Goal: Browse casually: Explore the website without a specific task or goal

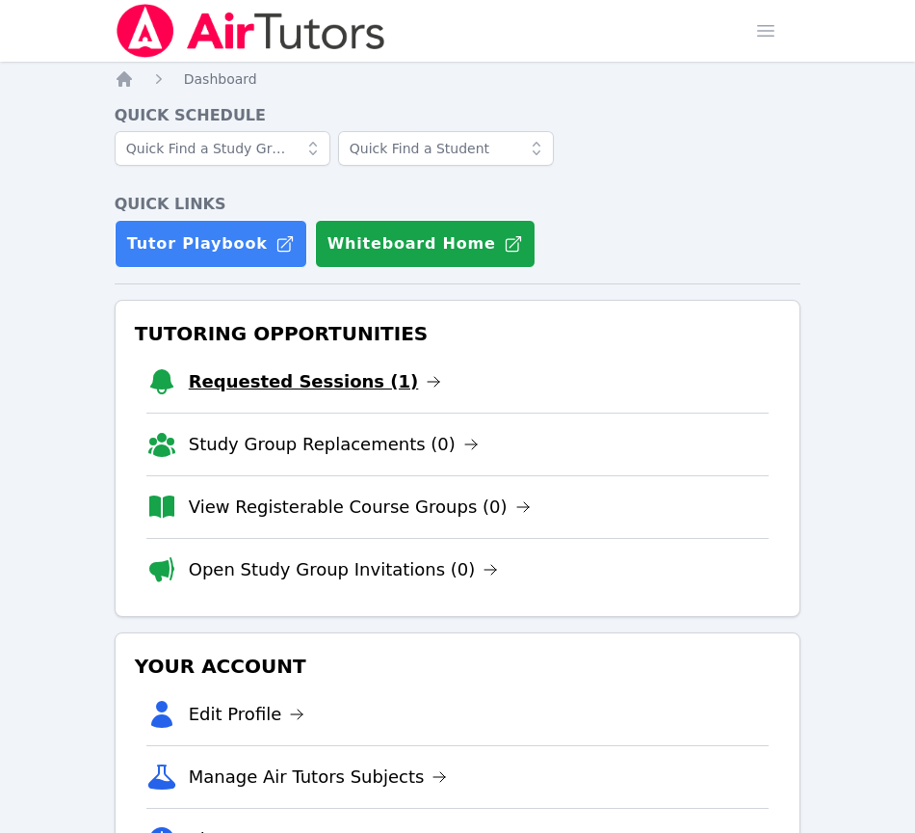
click at [281, 380] on link "Requested Sessions (1)" at bounding box center [315, 381] width 253 height 27
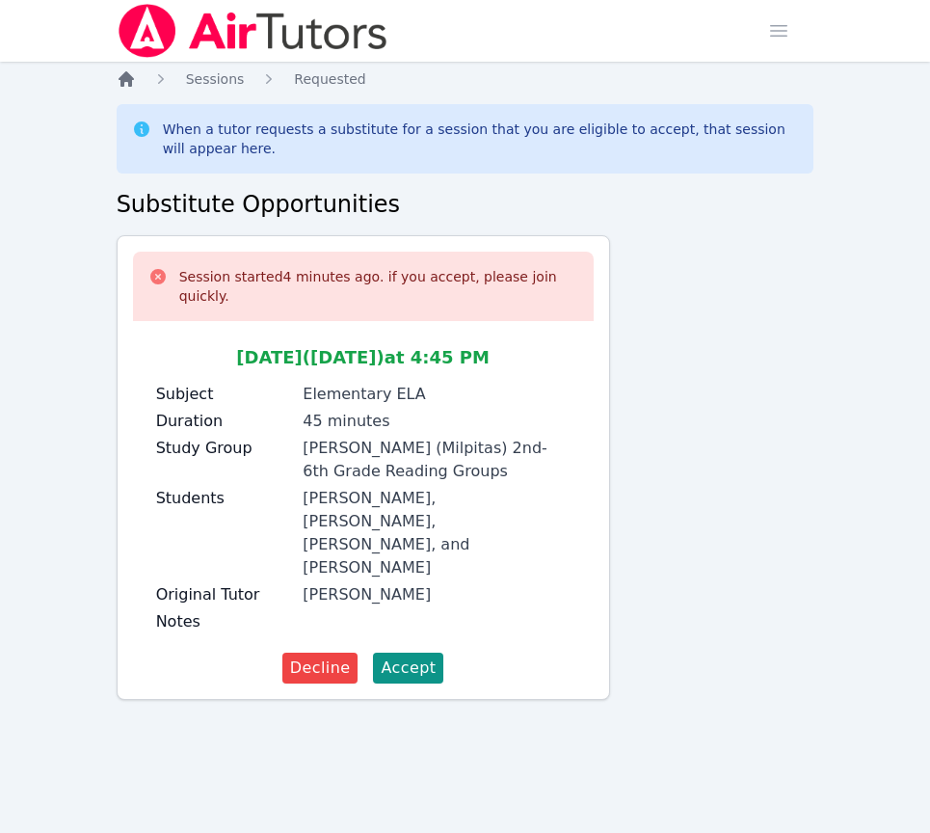
click at [128, 79] on icon "Breadcrumb" at bounding box center [126, 78] width 15 height 15
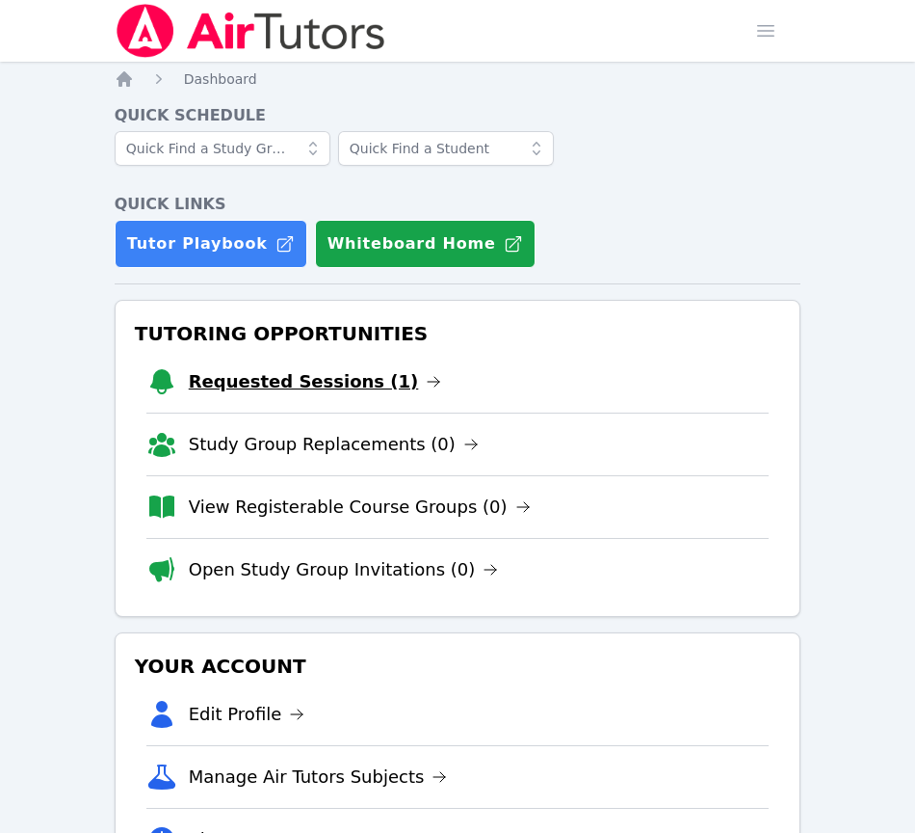
click at [264, 385] on link "Requested Sessions (1)" at bounding box center [315, 381] width 253 height 27
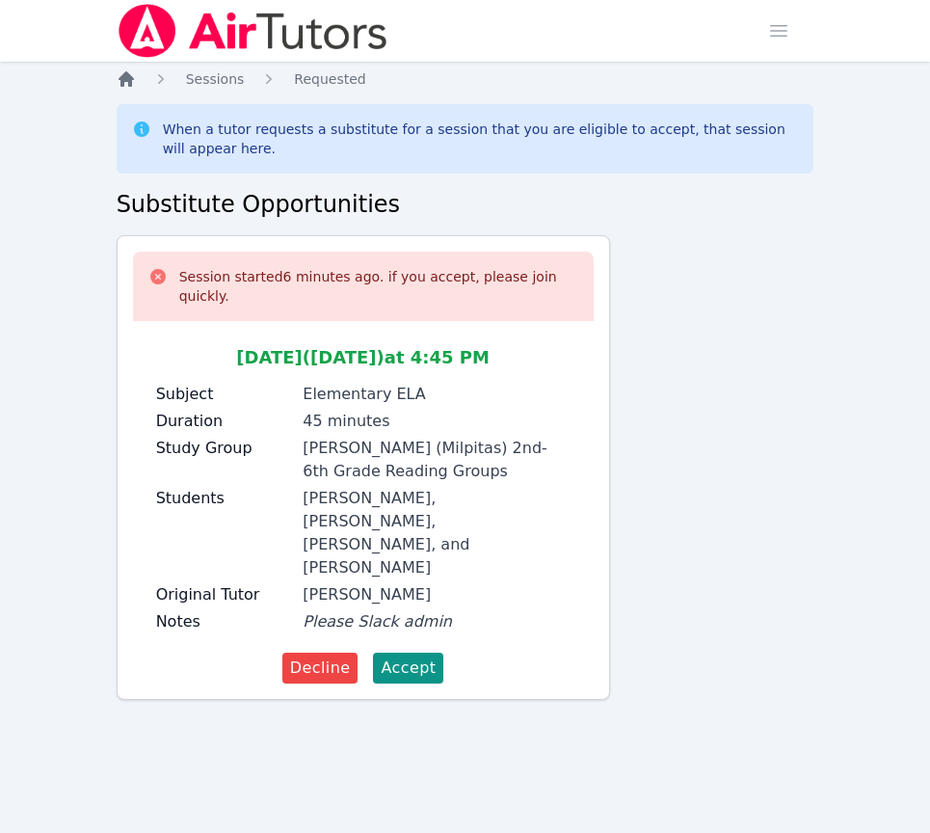
click at [123, 77] on icon "Breadcrumb" at bounding box center [126, 78] width 15 height 15
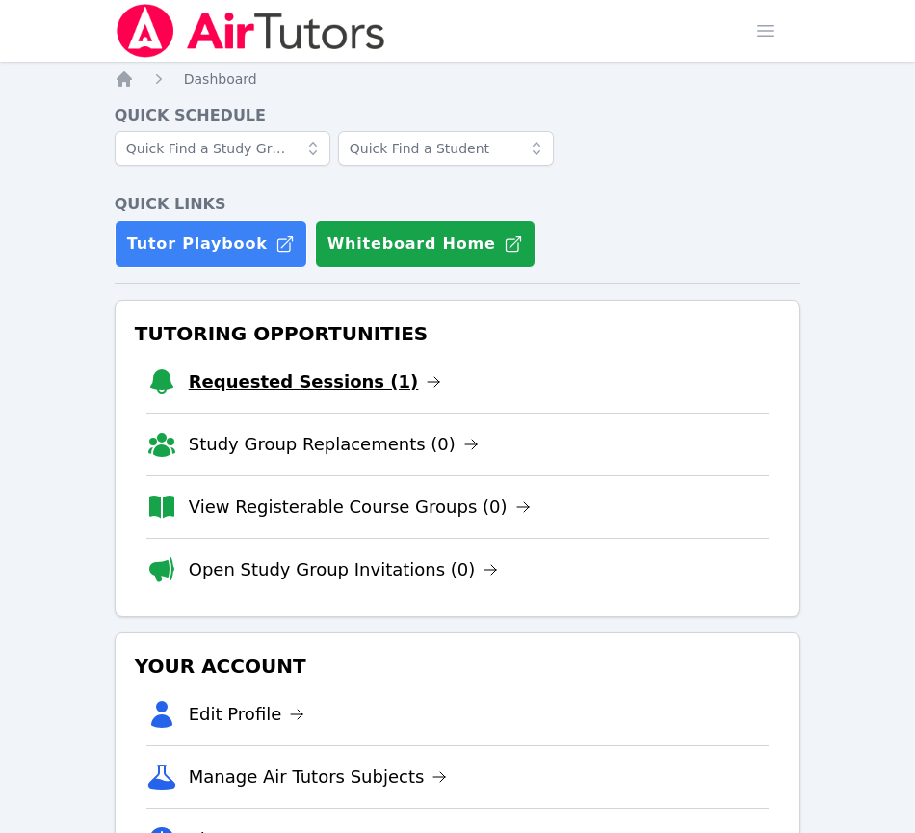
click at [279, 380] on link "Requested Sessions (1)" at bounding box center [315, 381] width 253 height 27
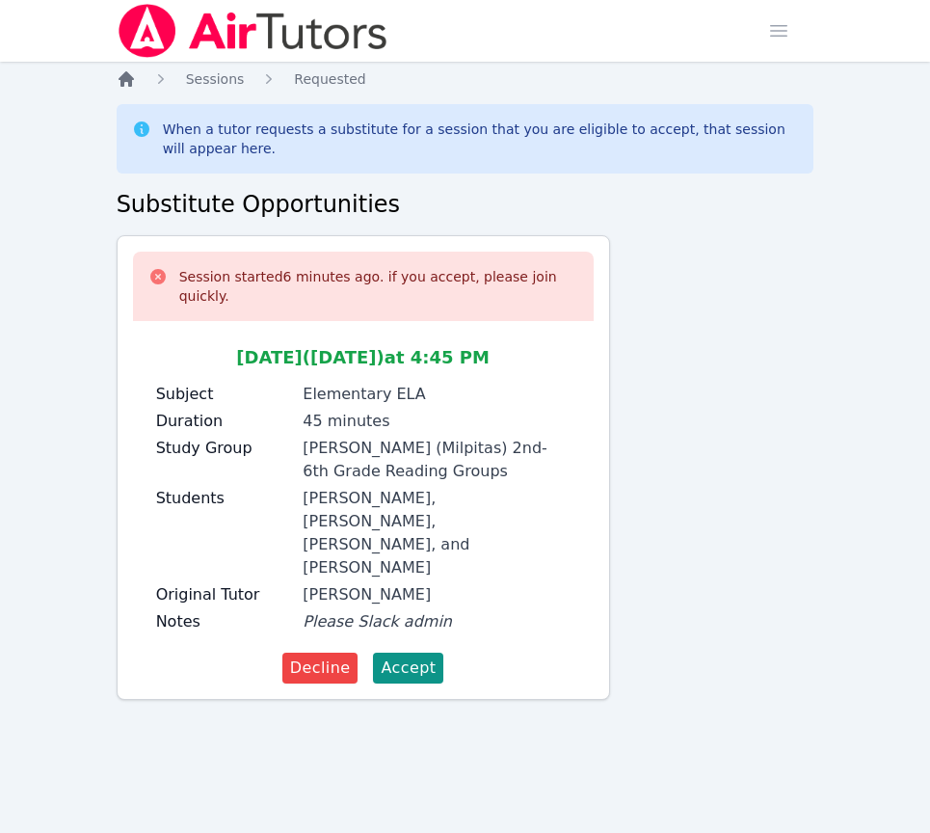
click at [132, 83] on icon "Breadcrumb" at bounding box center [126, 78] width 19 height 19
